Goal: Navigation & Orientation: Find specific page/section

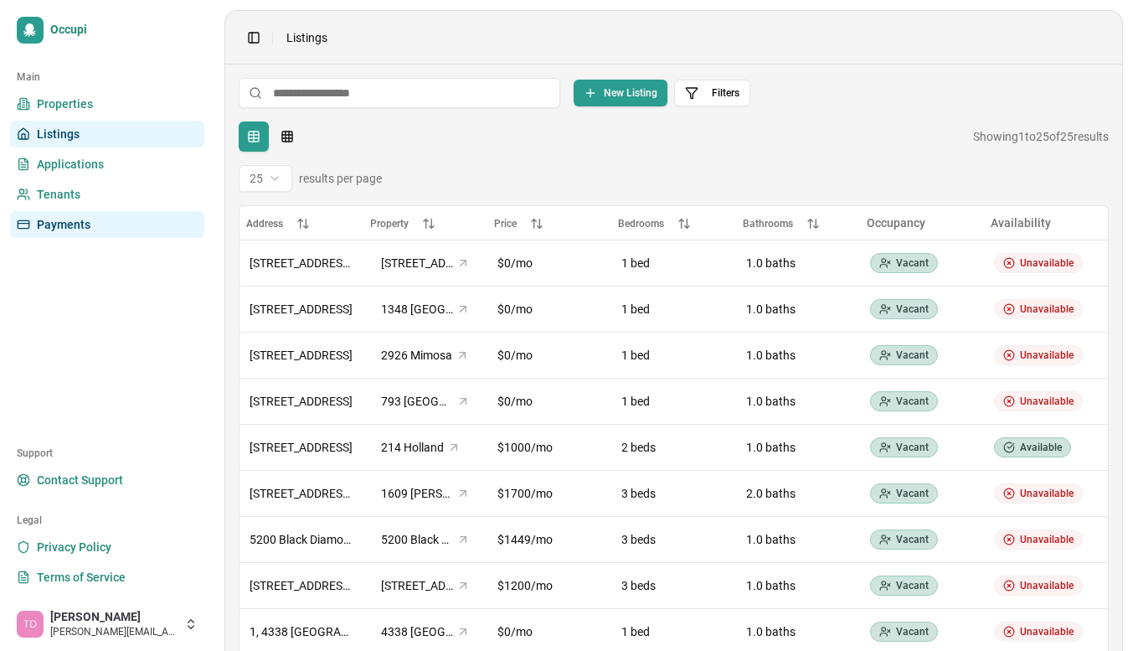
click at [105, 228] on link "Payments" at bounding box center [107, 224] width 194 height 27
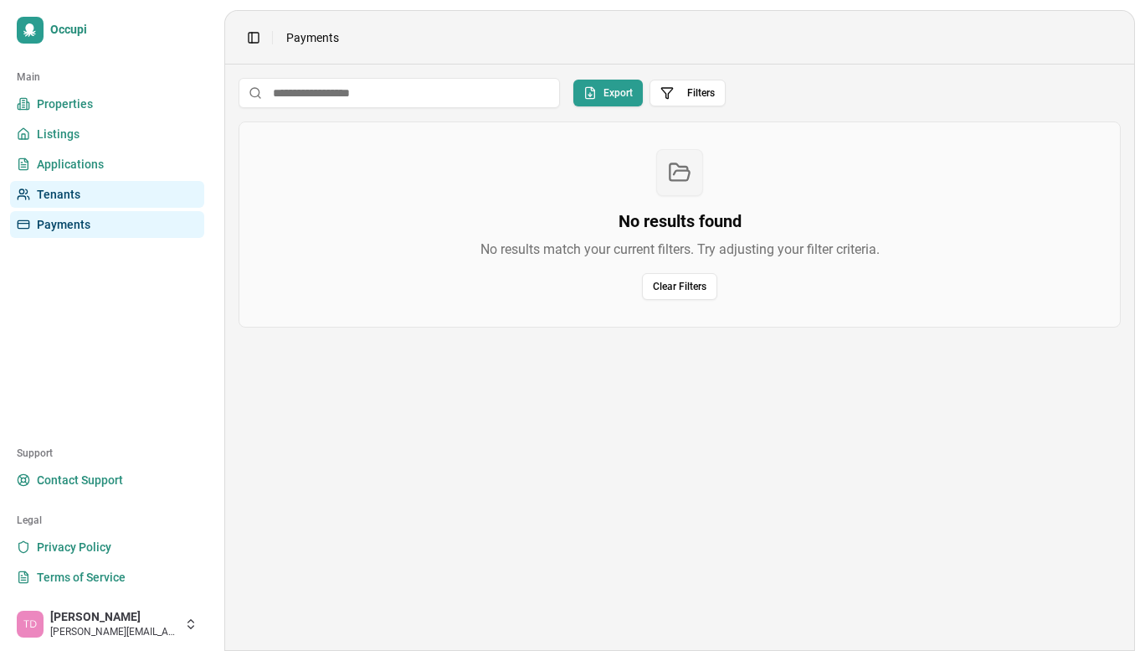
click at [102, 189] on link "Tenants" at bounding box center [107, 194] width 194 height 27
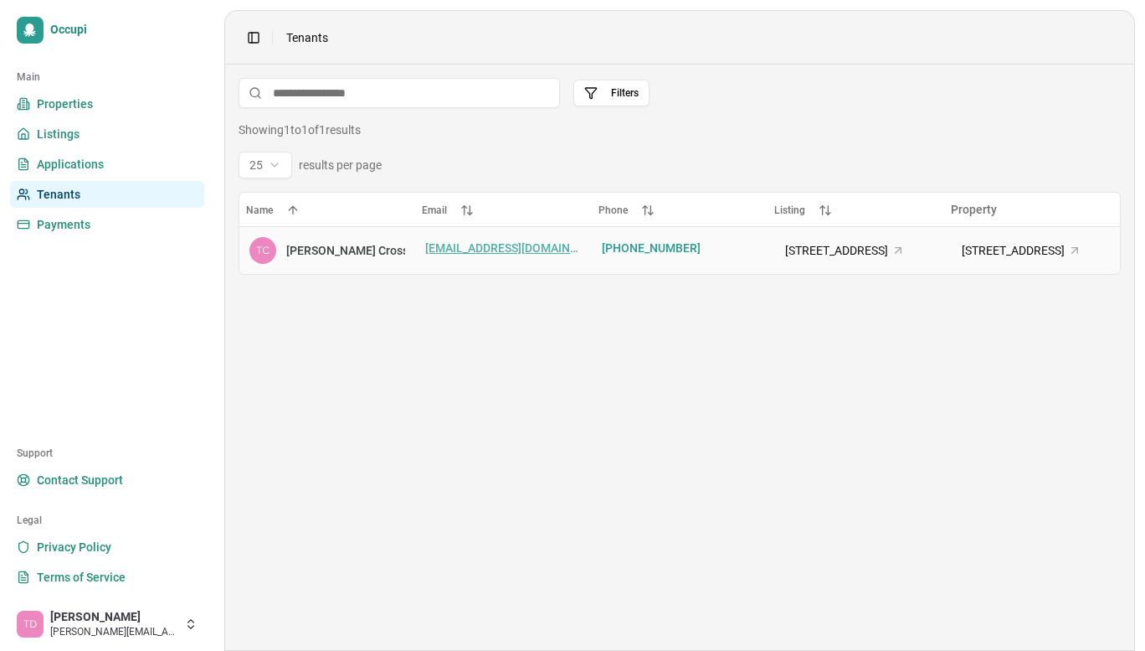
click at [560, 245] on html "Occupi Main Properties Listings Applications Tenants Payments Support Contact S…" at bounding box center [572, 325] width 1145 height 651
click at [614, 329] on html "Occupi Main Properties Listings Applications Tenants Payments Support Contact S…" at bounding box center [572, 325] width 1145 height 651
click at [267, 162] on html "Occupi Main Properties Listings Applications Tenants Payments Support Contact S…" at bounding box center [572, 325] width 1145 height 651
click at [469, 245] on html "Occupi Main Properties Listings Applications Tenants Payments Support Contact S…" at bounding box center [572, 325] width 1145 height 651
click at [117, 162] on html "Occupi Main Properties Listings Applications Tenants Payments Support Contact S…" at bounding box center [572, 325] width 1145 height 651
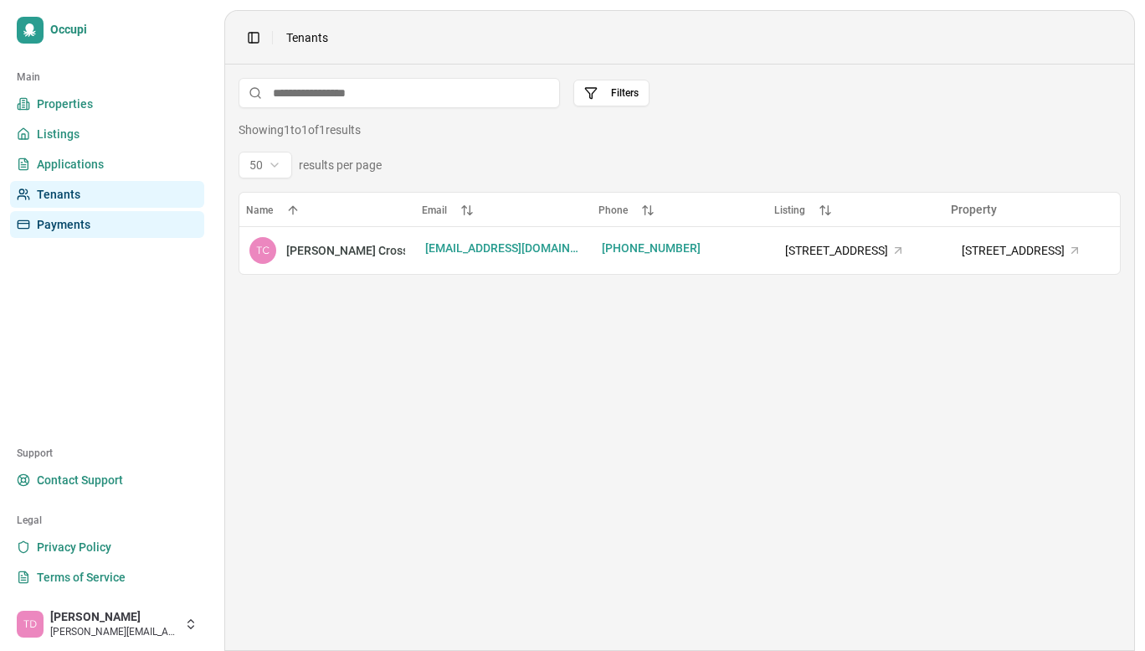
click at [94, 227] on link "Payments" at bounding box center [107, 224] width 194 height 27
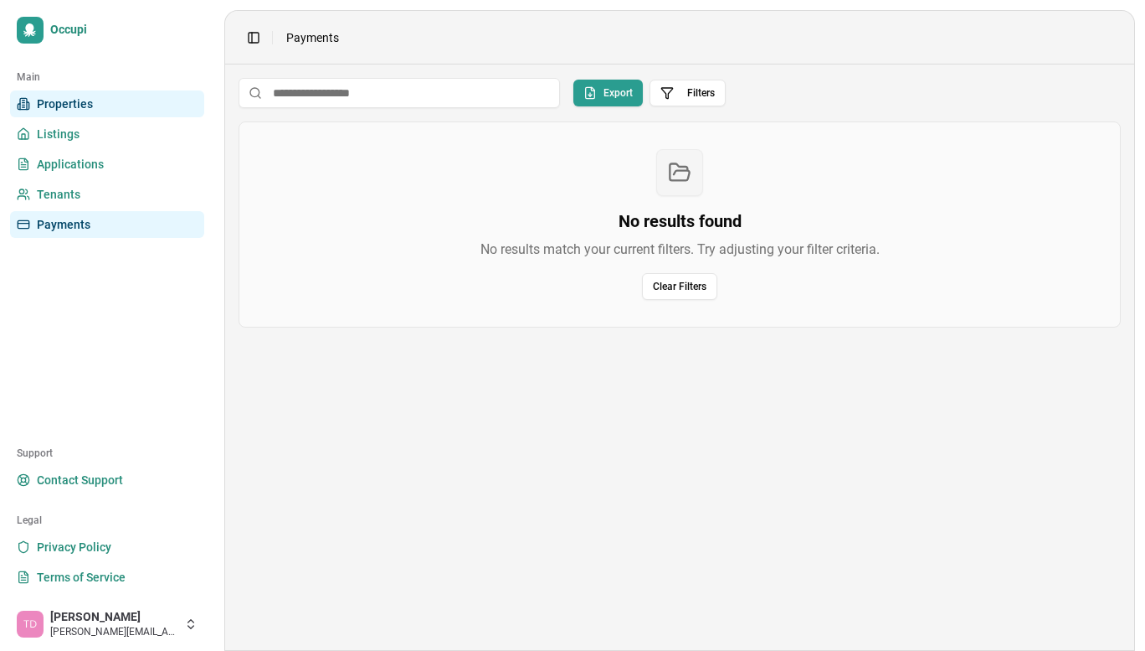
click at [117, 103] on link "Properties" at bounding box center [107, 103] width 194 height 27
